Goal: Information Seeking & Learning: Learn about a topic

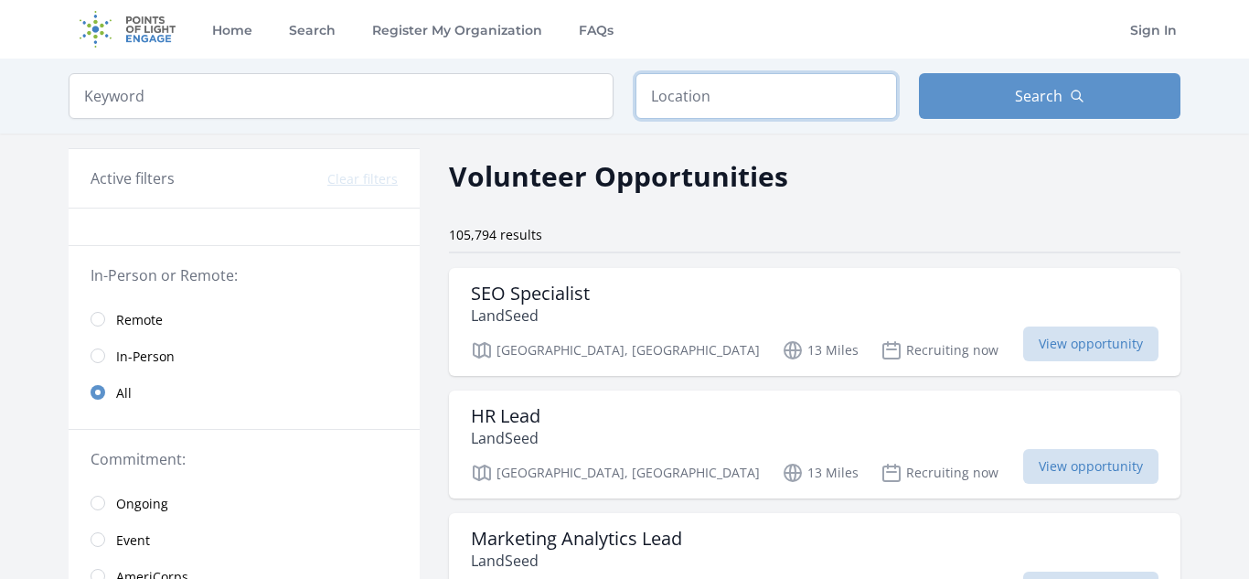
click at [749, 107] on input "text" at bounding box center [767, 96] width 262 height 46
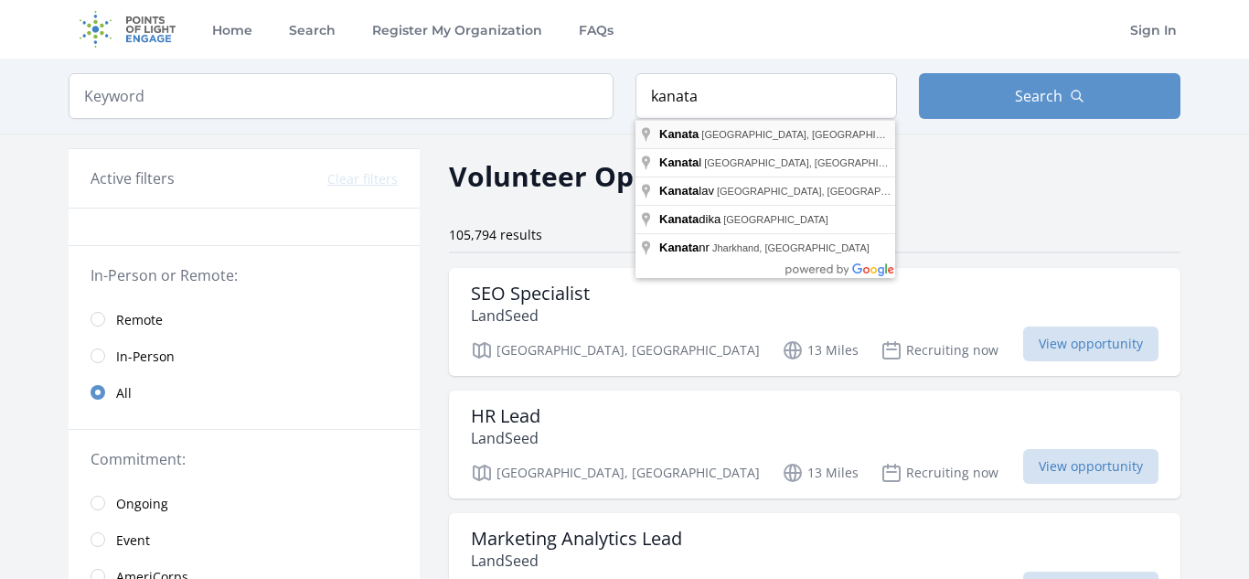
type input "[GEOGRAPHIC_DATA], [GEOGRAPHIC_DATA], [GEOGRAPHIC_DATA], [GEOGRAPHIC_DATA]"
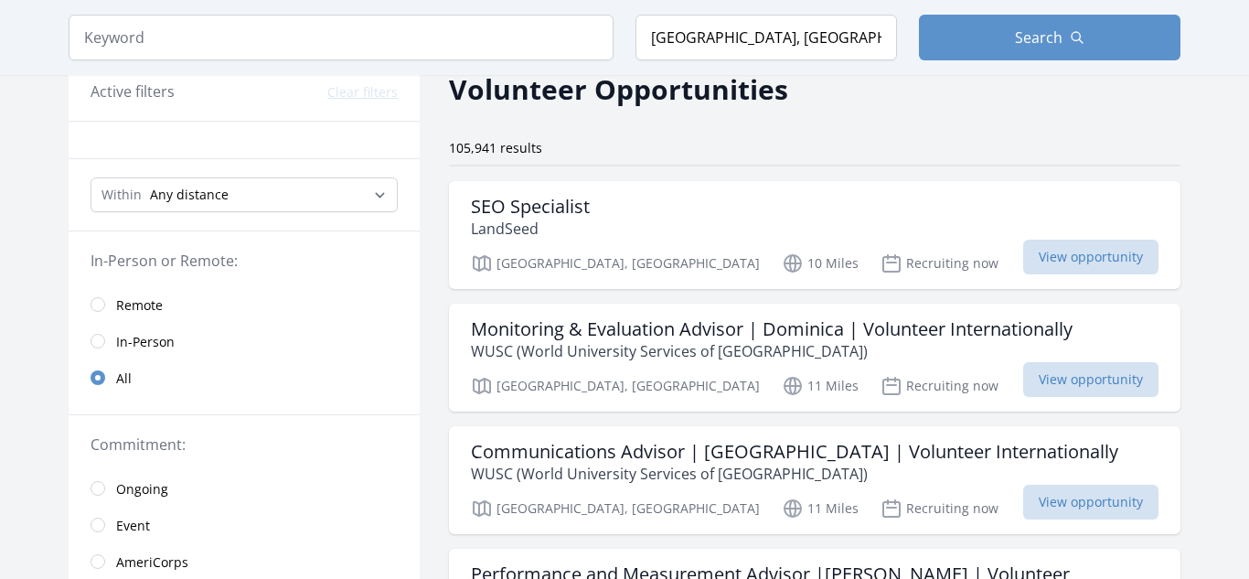
scroll to position [91, 0]
